Goal: Navigation & Orientation: Find specific page/section

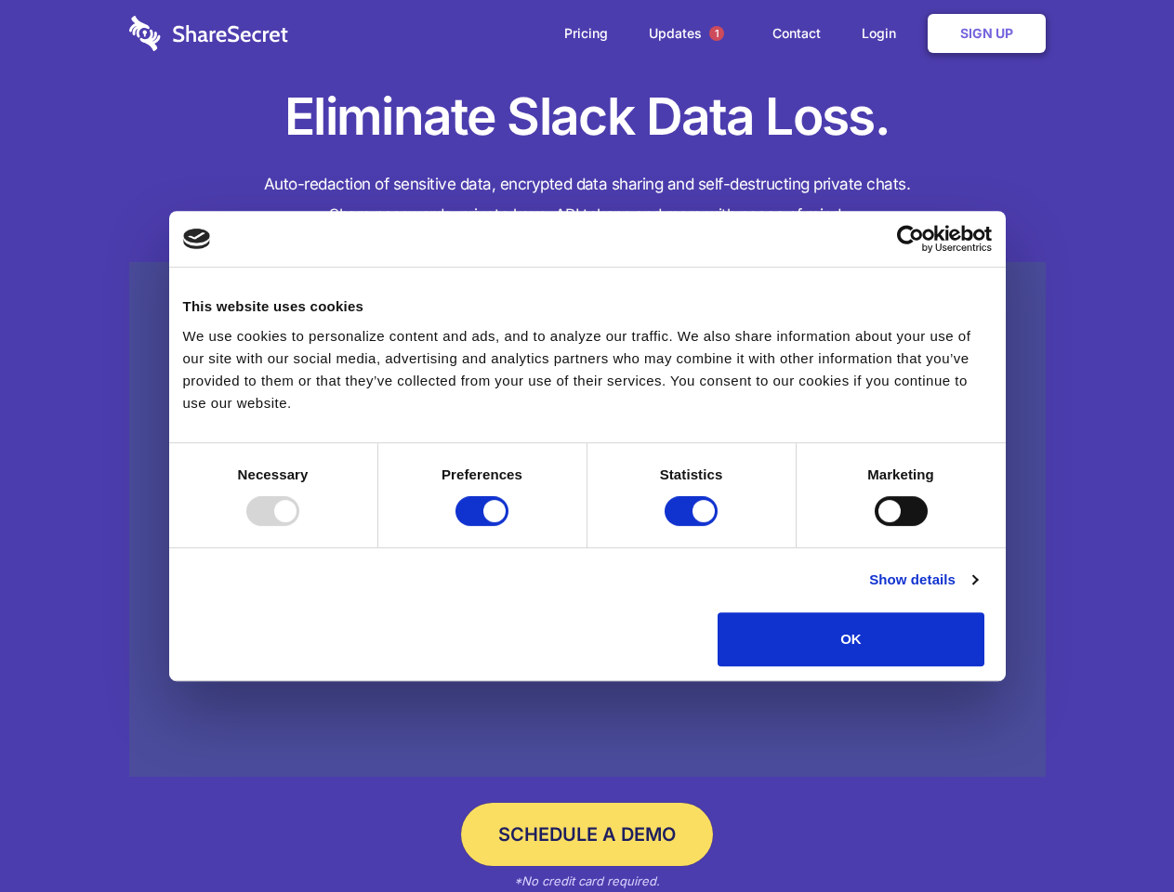
click at [299, 526] on div at bounding box center [272, 511] width 53 height 30
click at [508, 526] on input "Preferences" at bounding box center [481, 511] width 53 height 30
checkbox input "false"
click at [693, 526] on input "Statistics" at bounding box center [691, 511] width 53 height 30
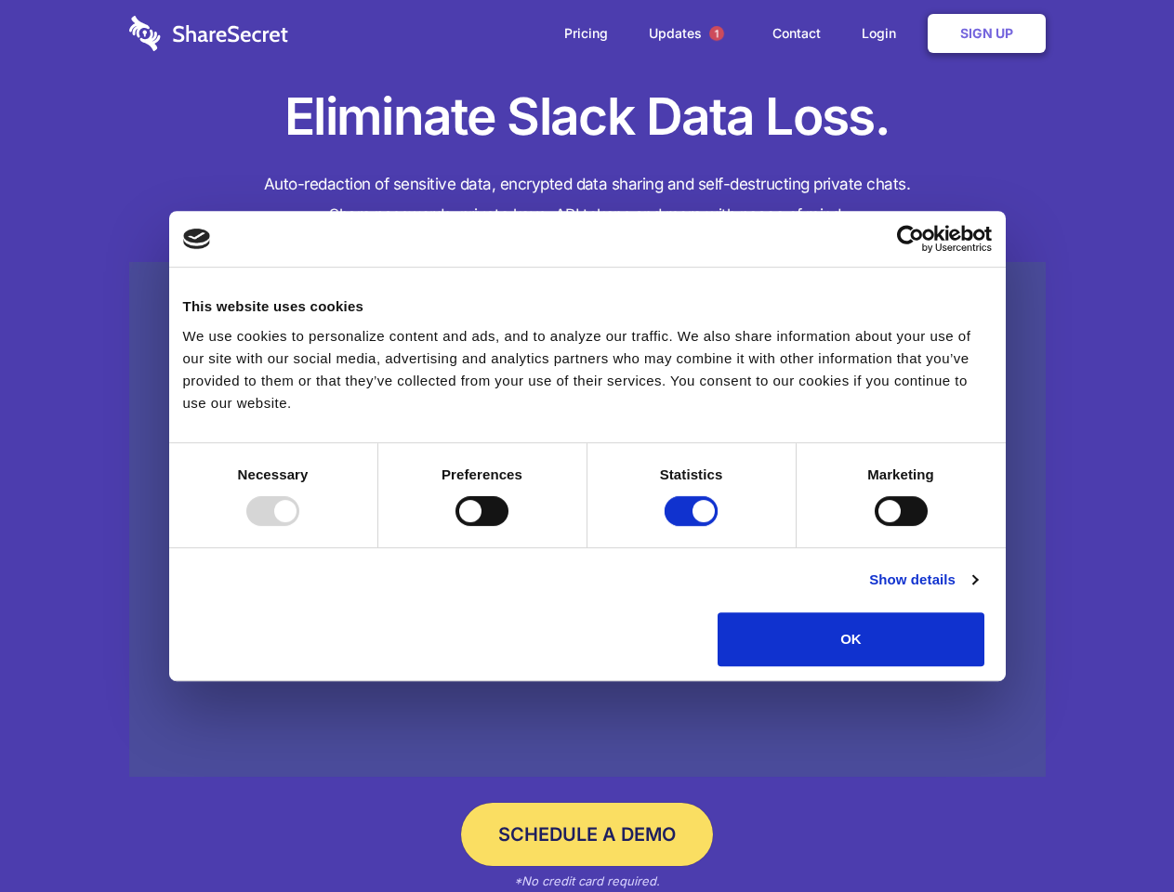
checkbox input "false"
click at [875, 526] on input "Marketing" at bounding box center [901, 511] width 53 height 30
checkbox input "true"
click at [977, 591] on link "Show details" at bounding box center [923, 580] width 108 height 22
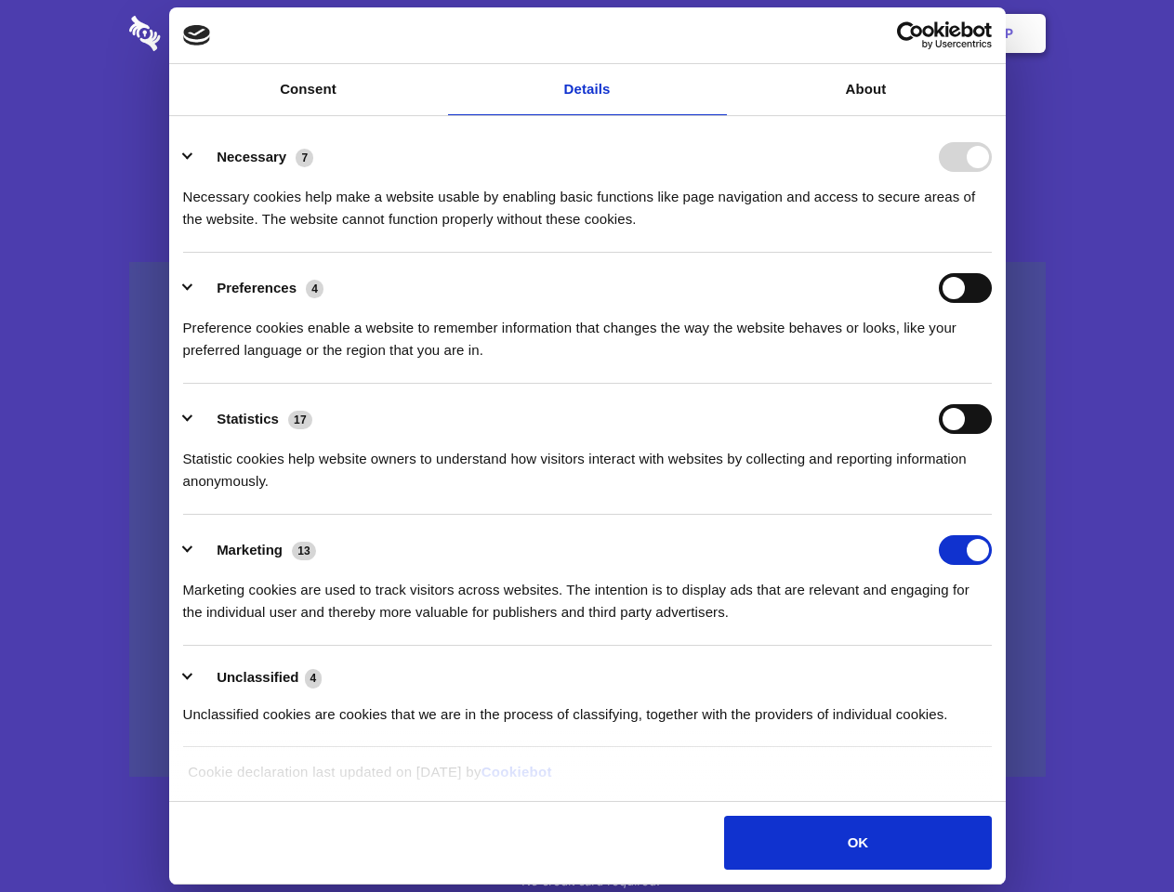
click at [992, 231] on div "Necessary cookies help make a website usable by enabling basic functions like p…" at bounding box center [587, 201] width 809 height 59
click at [716, 33] on span "1" at bounding box center [716, 33] width 15 height 15
